Goal: Transaction & Acquisition: Purchase product/service

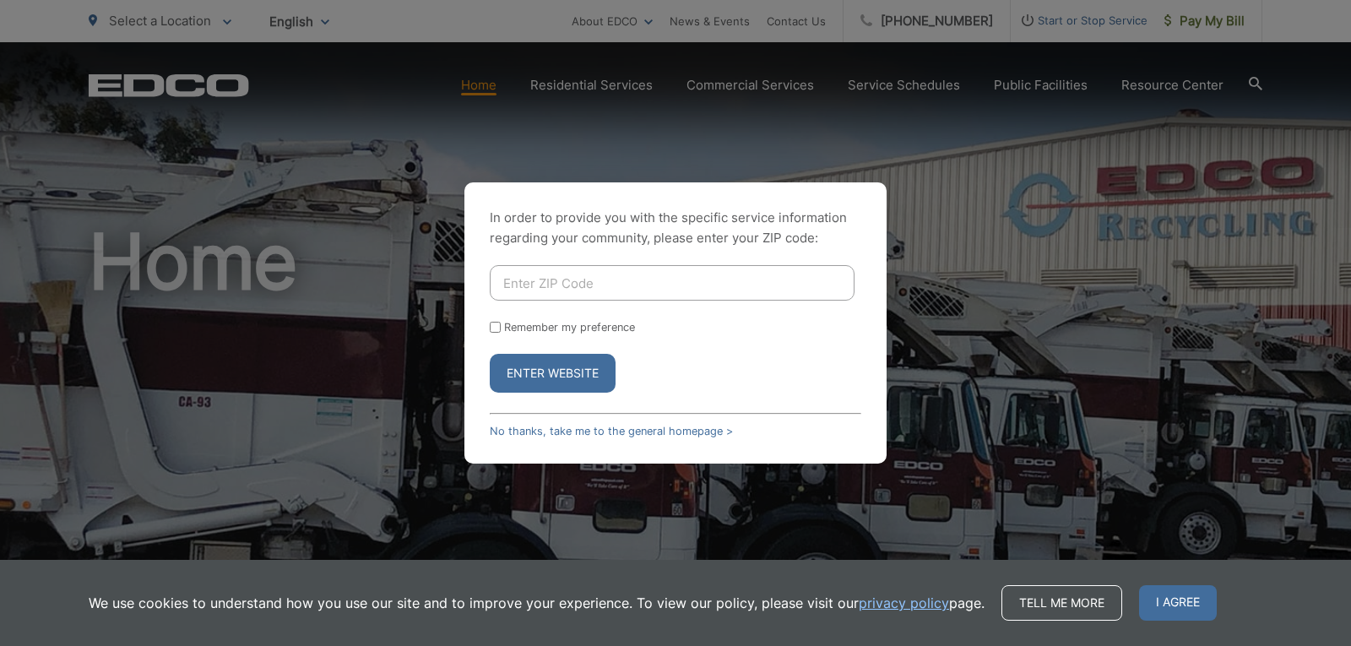
click at [667, 431] on link "No thanks, take me to the general homepage >" at bounding box center [611, 431] width 243 height 13
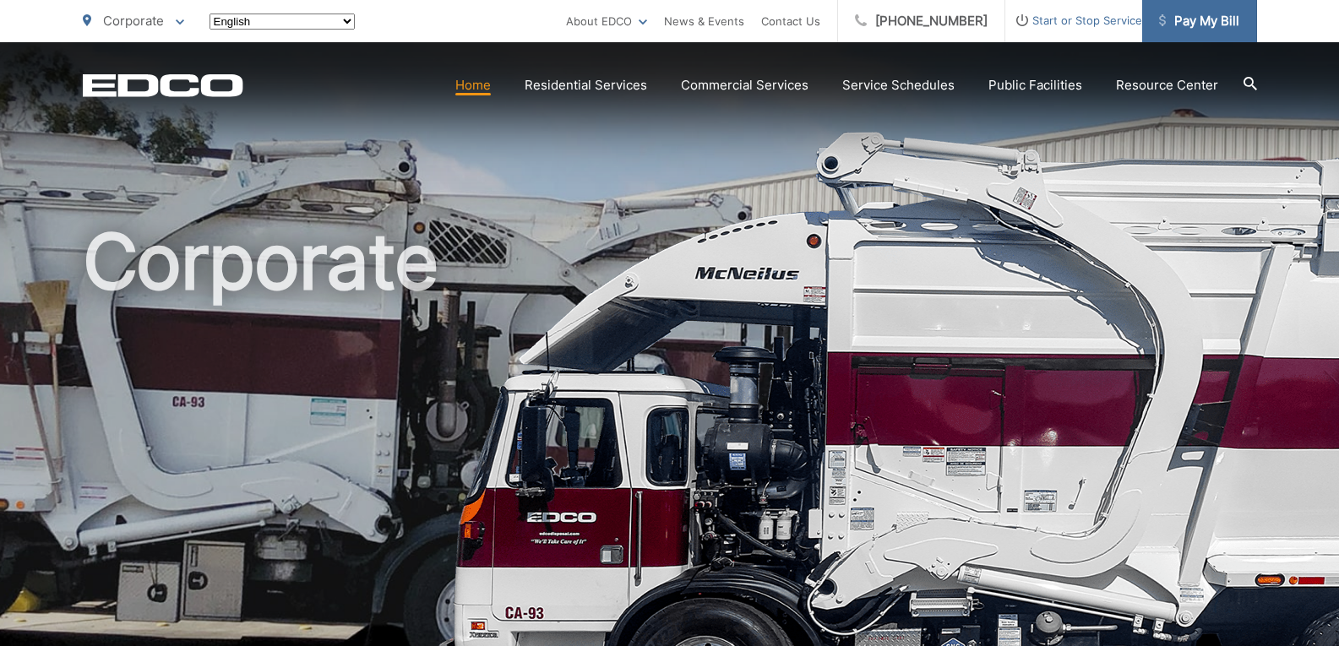
click at [1214, 24] on span "Pay My Bill" at bounding box center [1199, 21] width 80 height 20
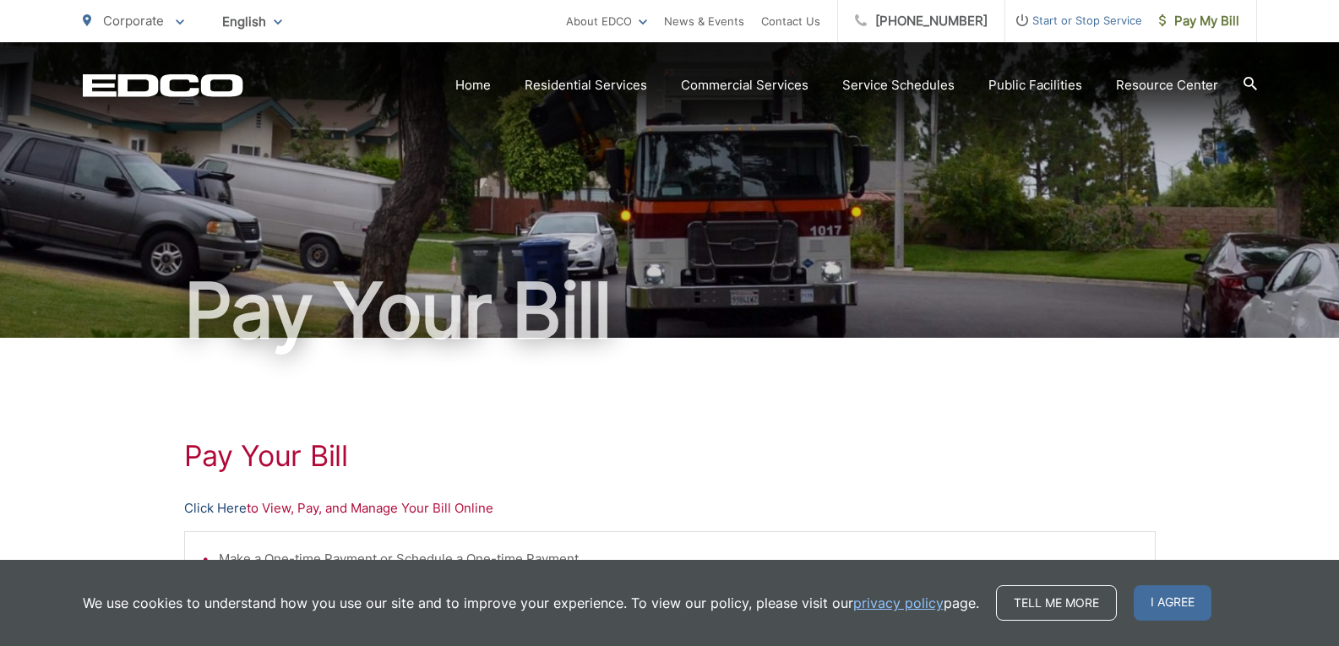
click at [224, 510] on link "Click Here" at bounding box center [215, 508] width 63 height 20
